Goal: Book appointment/travel/reservation

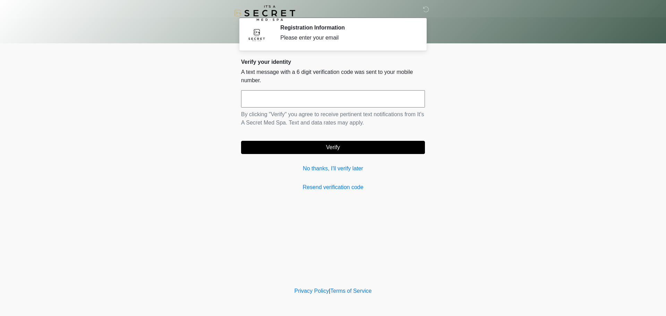
click at [332, 104] on input "text" at bounding box center [333, 98] width 184 height 17
type input "******"
click at [325, 171] on link "No thanks, I'll verify later" at bounding box center [333, 169] width 184 height 8
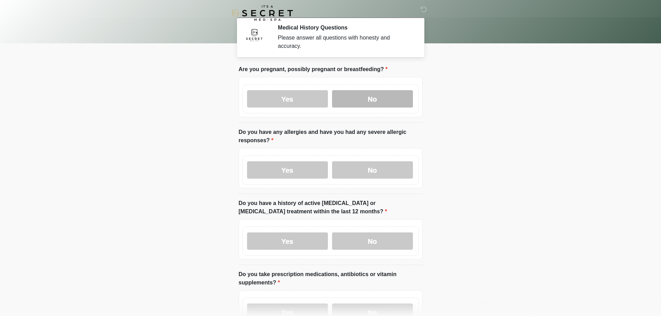
click at [359, 90] on label "No" at bounding box center [372, 98] width 81 height 17
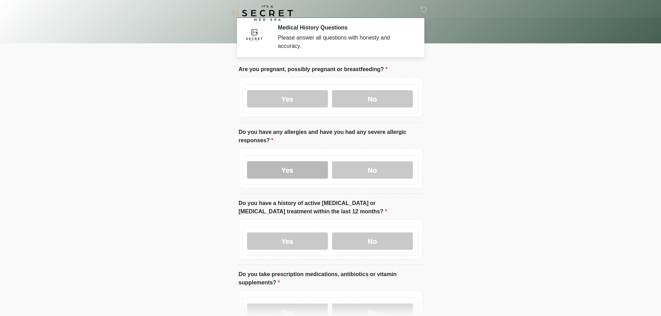
click at [306, 161] on label "Yes" at bounding box center [287, 169] width 81 height 17
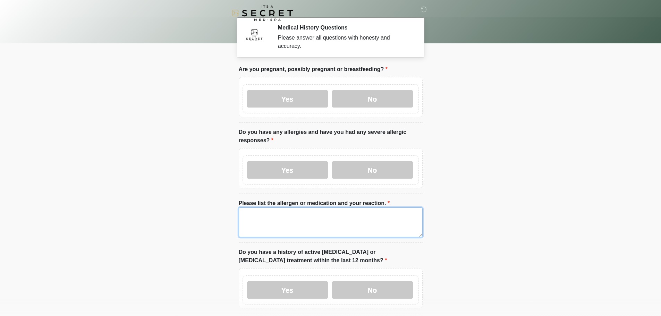
click at [260, 211] on textarea "Please list the allergen or medication and your reaction." at bounding box center [331, 223] width 184 height 30
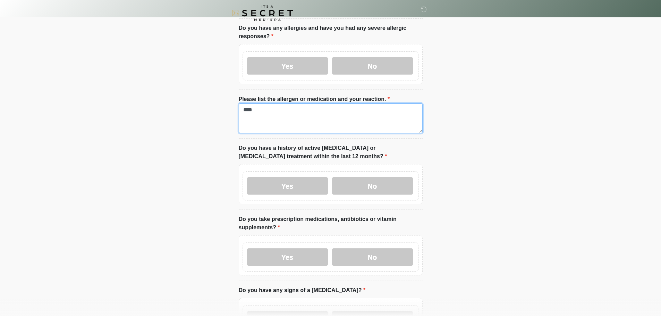
scroll to position [174, 0]
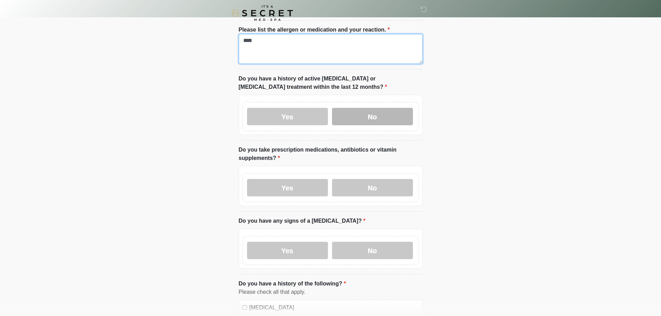
type textarea "****"
click at [367, 112] on label "No" at bounding box center [372, 116] width 81 height 17
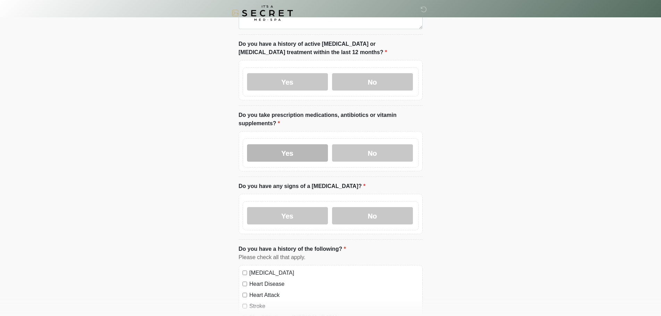
click at [291, 144] on label "Yes" at bounding box center [287, 152] width 81 height 17
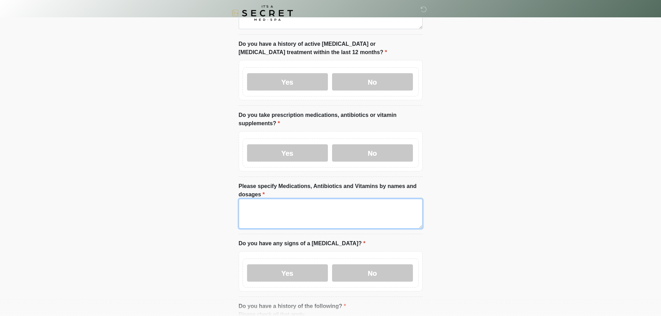
click at [267, 205] on textarea "Please specify Medications, Antibiotics and Vitamins by names and dosages" at bounding box center [331, 214] width 184 height 30
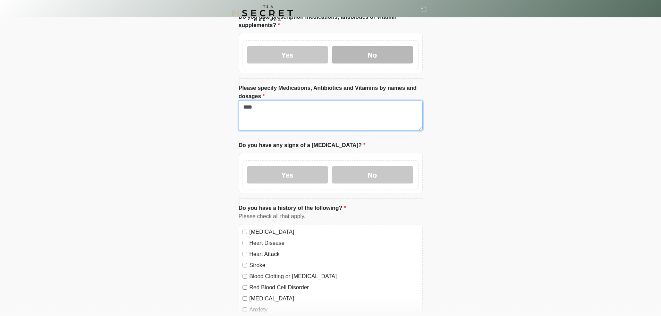
scroll to position [312, 0]
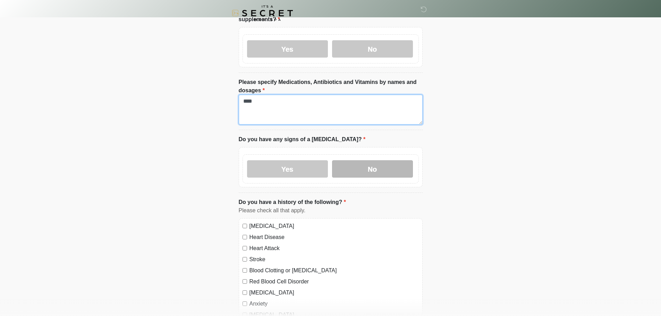
type textarea "****"
click at [363, 161] on label "No" at bounding box center [372, 168] width 81 height 17
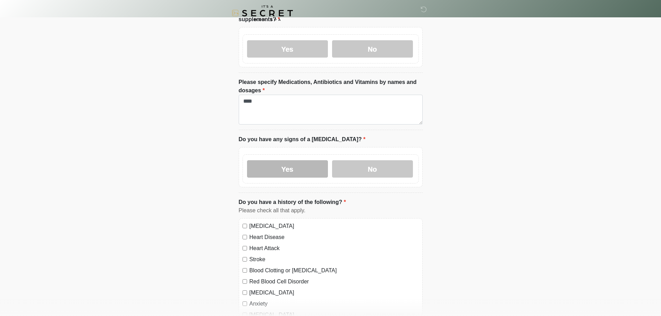
click at [276, 162] on label "Yes" at bounding box center [287, 168] width 81 height 17
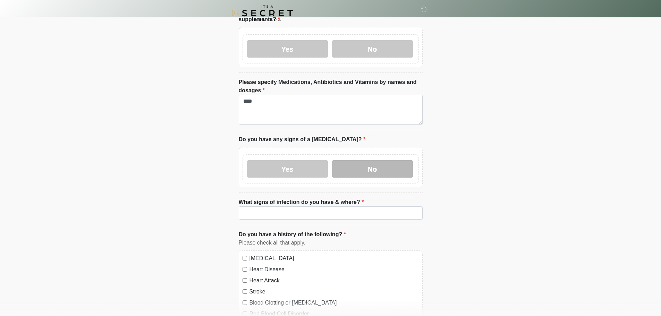
click at [377, 160] on label "No" at bounding box center [372, 168] width 81 height 17
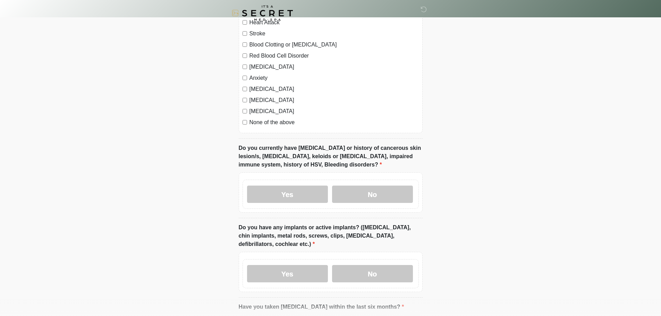
scroll to position [555, 0]
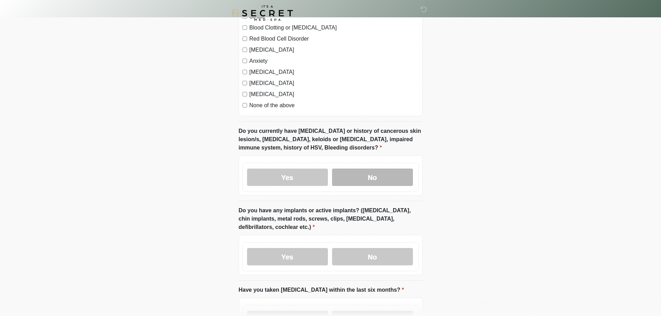
click at [362, 172] on label "No" at bounding box center [372, 177] width 81 height 17
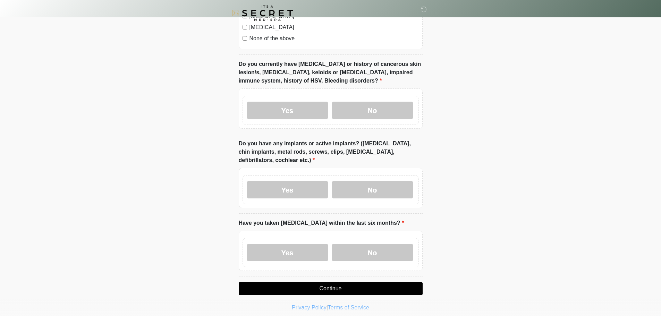
scroll to position [625, 0]
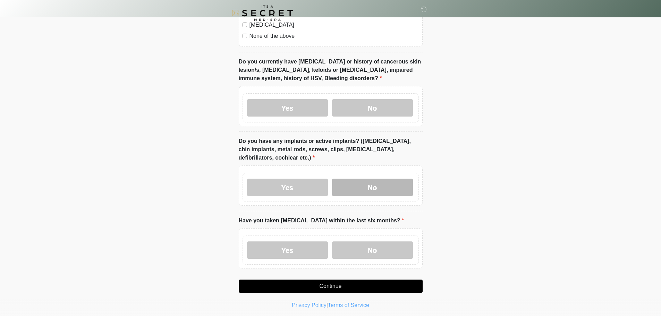
click at [390, 183] on label "No" at bounding box center [372, 187] width 81 height 17
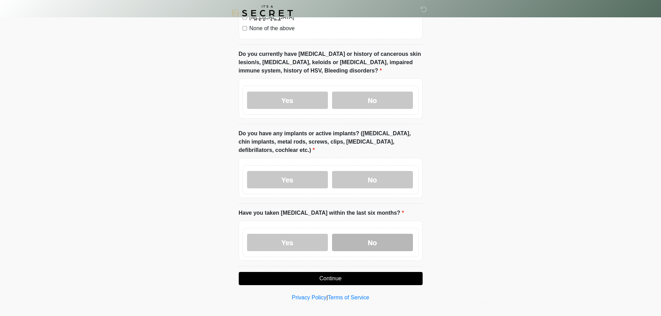
click at [377, 234] on label "No" at bounding box center [372, 242] width 81 height 17
click at [332, 272] on button "Continue" at bounding box center [331, 278] width 184 height 13
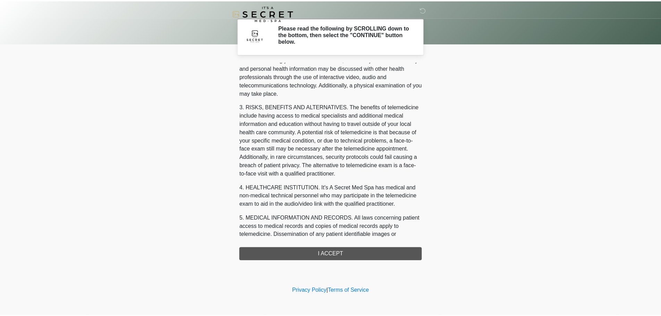
scroll to position [234, 0]
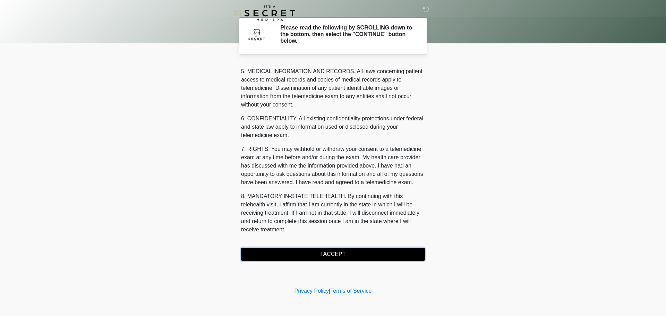
click at [344, 252] on button "I ACCEPT" at bounding box center [333, 254] width 184 height 13
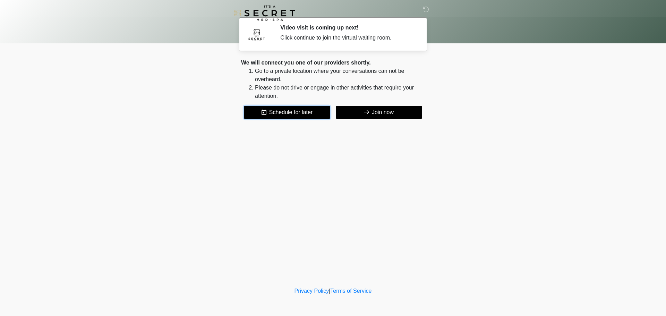
click at [293, 110] on button "Schedule for later" at bounding box center [287, 112] width 86 height 13
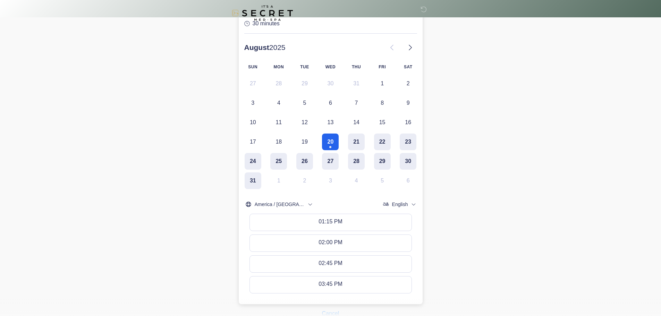
scroll to position [139, 0]
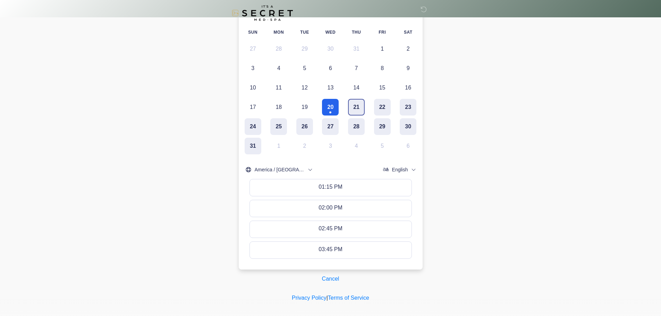
click at [352, 100] on button "21" at bounding box center [356, 107] width 17 height 17
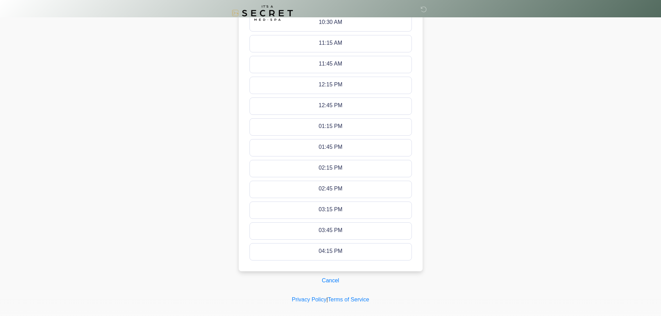
scroll to position [374, 0]
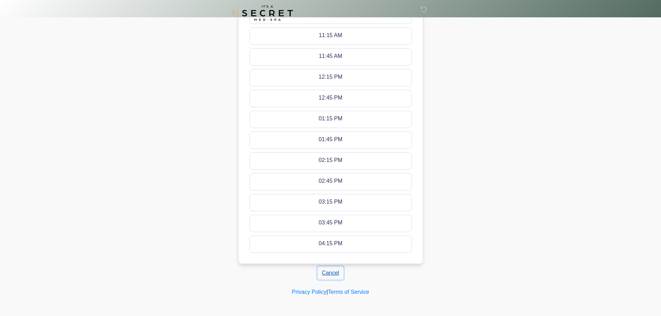
click at [325, 273] on button "Cancel" at bounding box center [331, 273] width 26 height 13
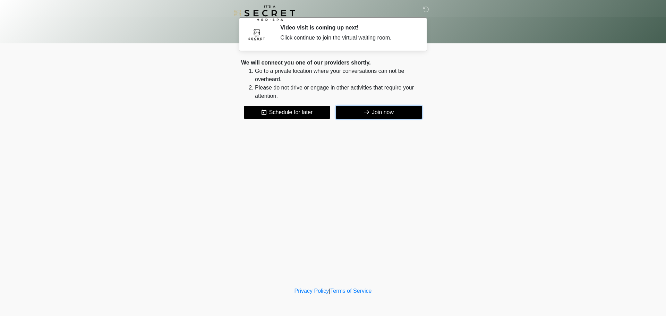
click at [381, 108] on button "Join now" at bounding box center [379, 112] width 86 height 13
